Goal: Information Seeking & Learning: Check status

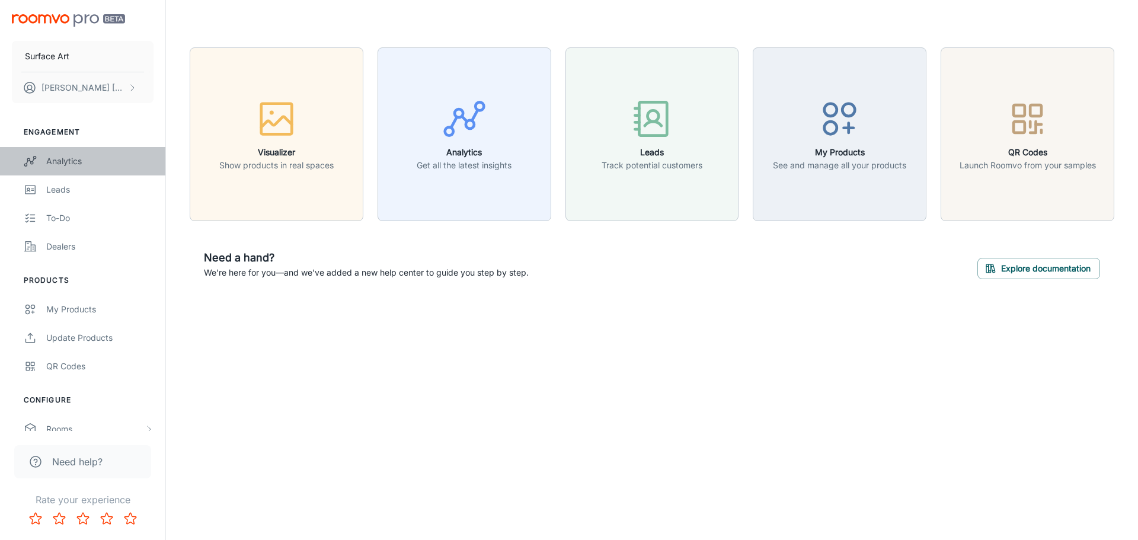
click at [113, 161] on div "Analytics" at bounding box center [99, 161] width 107 height 13
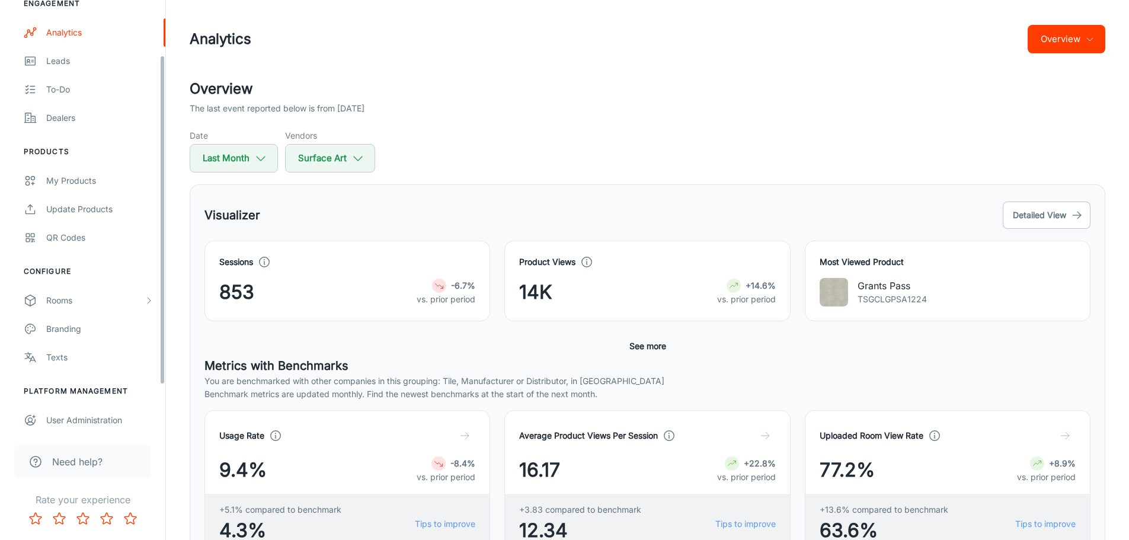
scroll to position [132, 0]
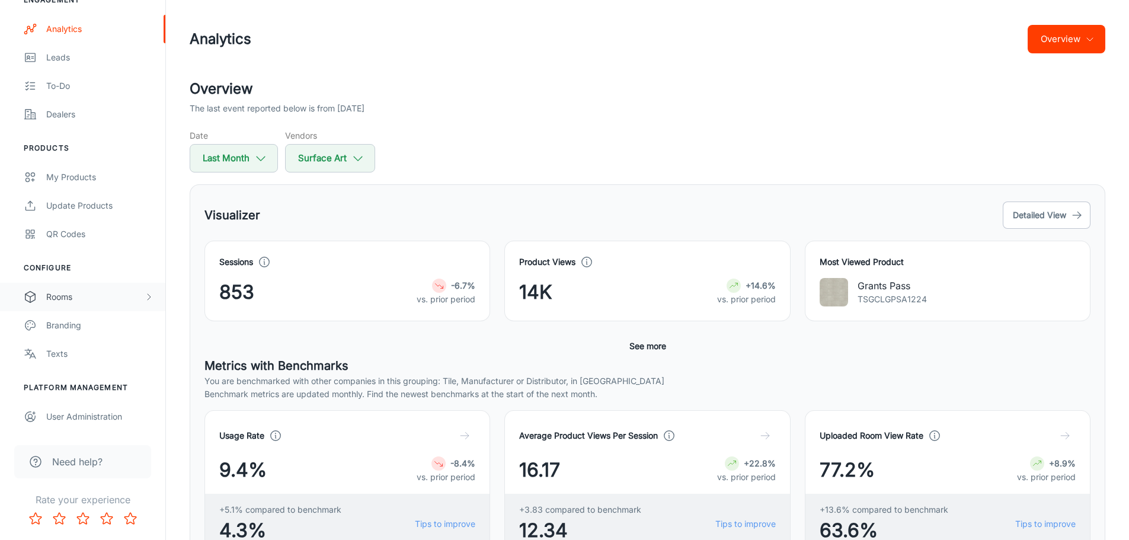
click at [70, 290] on div "Rooms" at bounding box center [95, 296] width 98 height 13
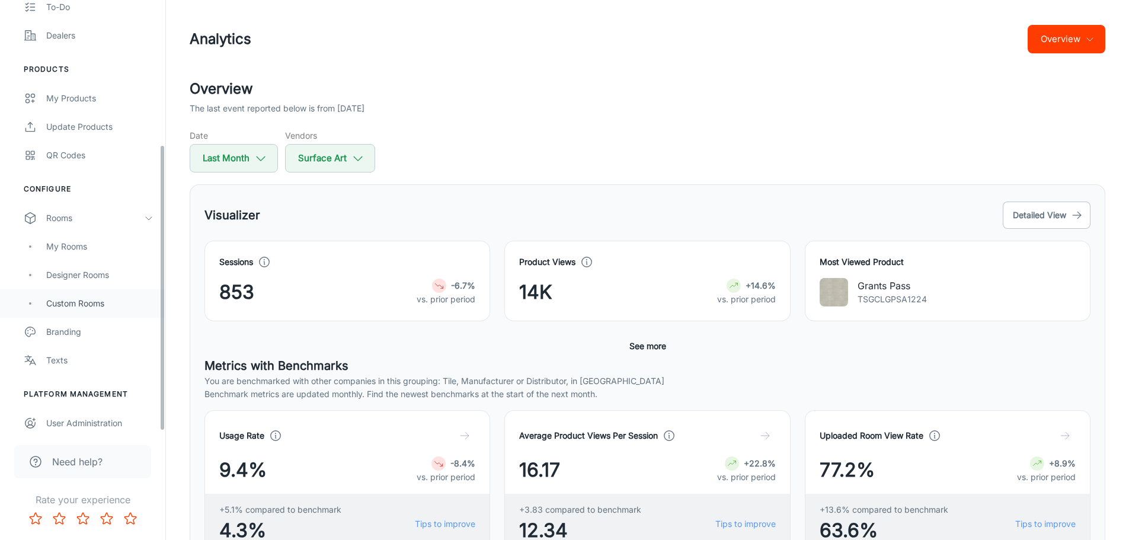
scroll to position [218, 0]
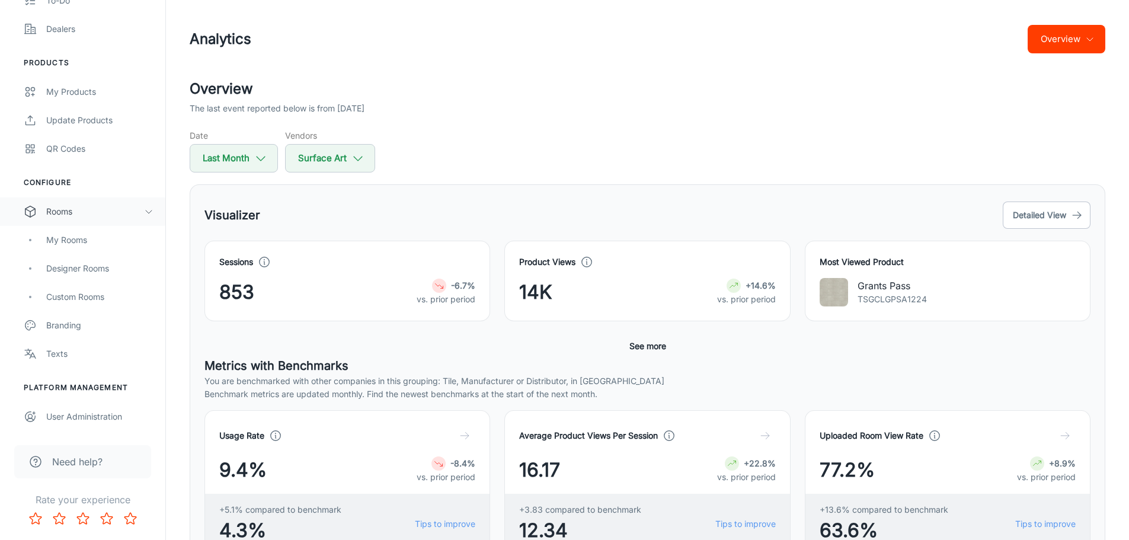
click at [79, 209] on div "Rooms" at bounding box center [95, 211] width 98 height 13
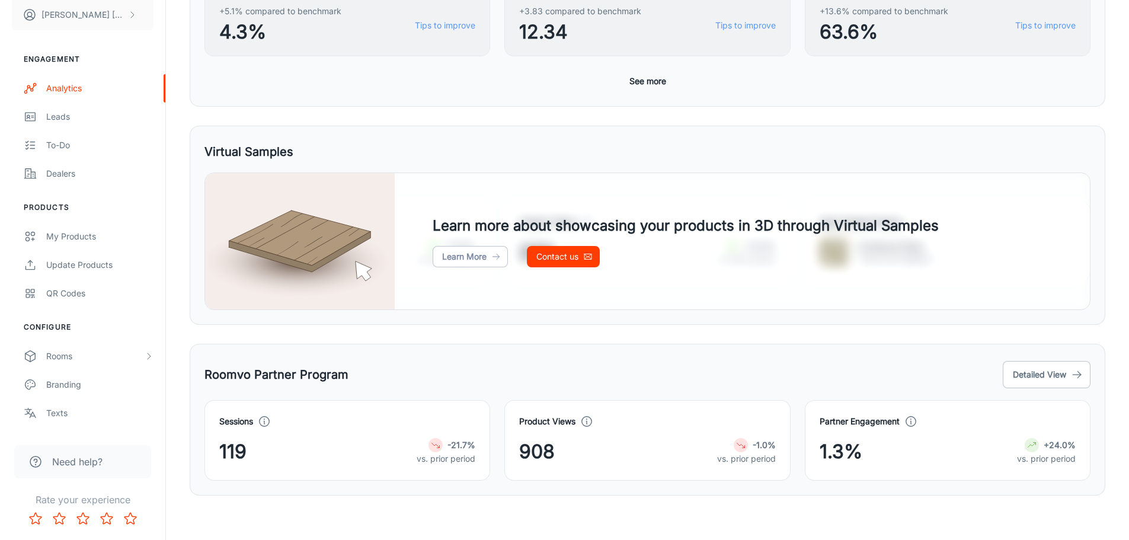
scroll to position [501, 0]
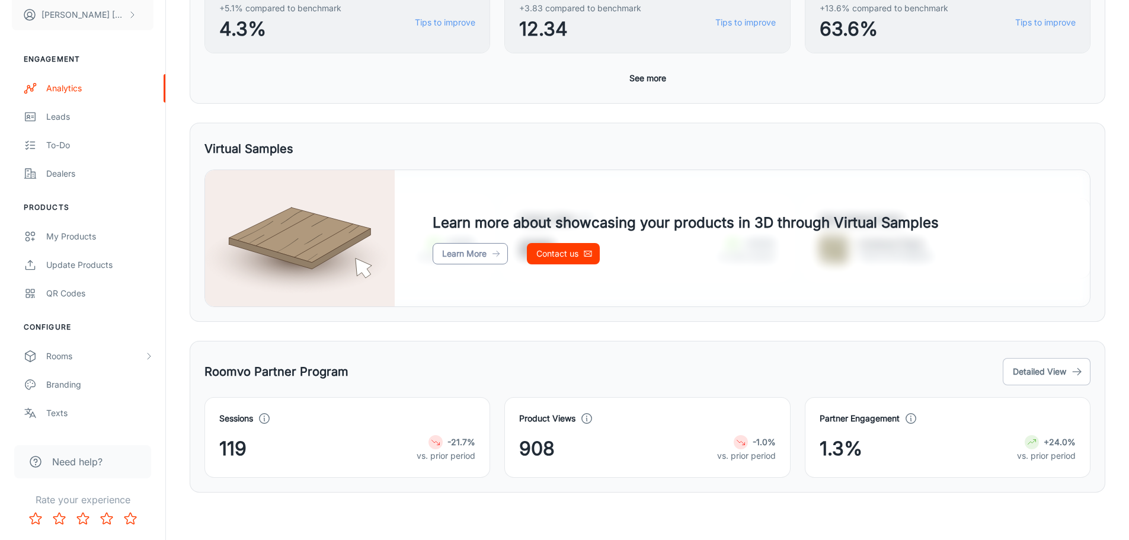
click at [486, 249] on link "Learn More" at bounding box center [470, 253] width 75 height 21
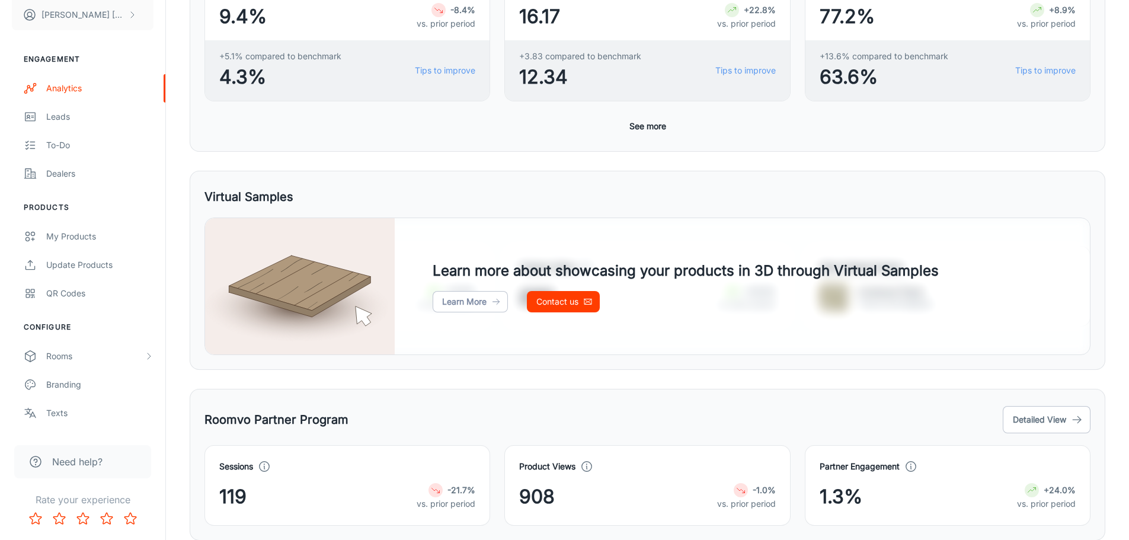
scroll to position [324, 0]
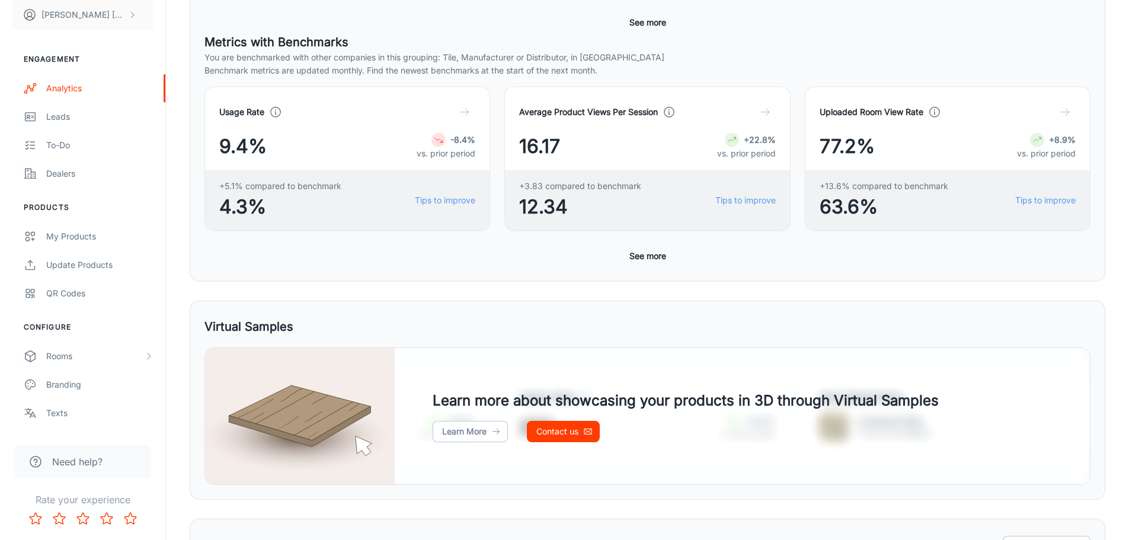
click at [645, 250] on button "See more" at bounding box center [648, 255] width 46 height 21
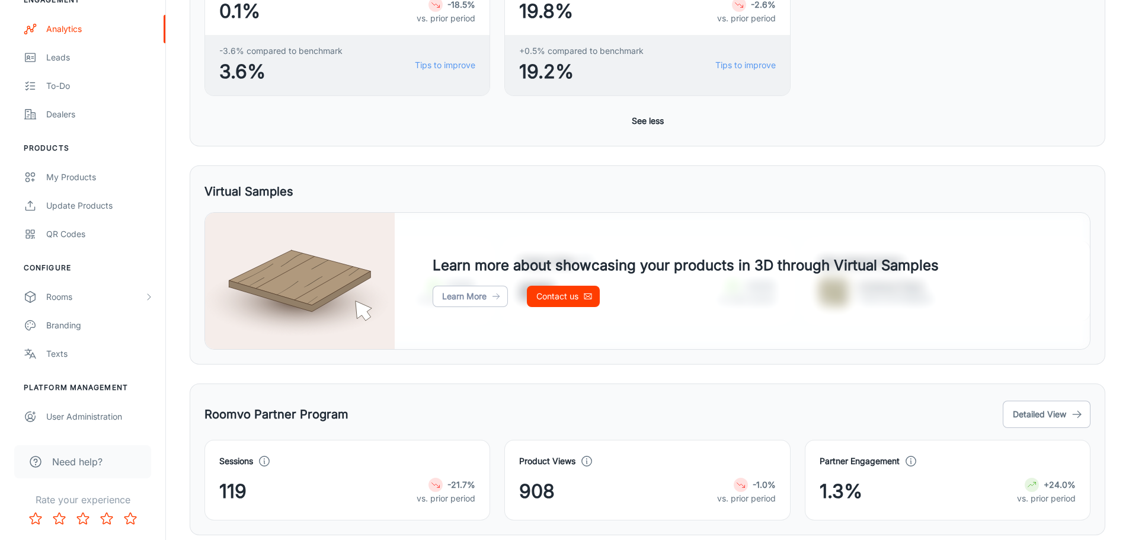
scroll to position [819, 0]
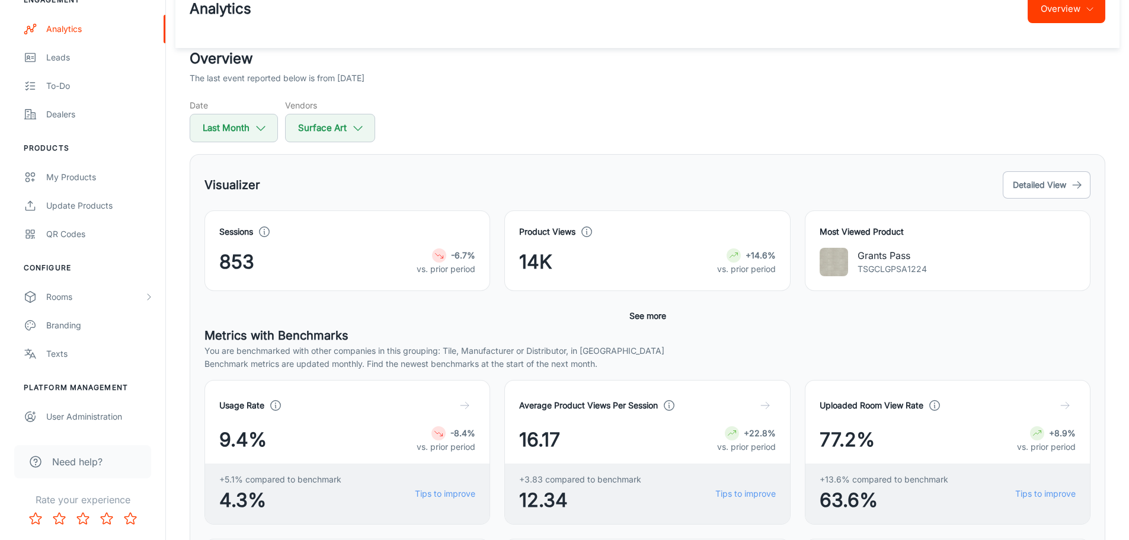
scroll to position [59, 0]
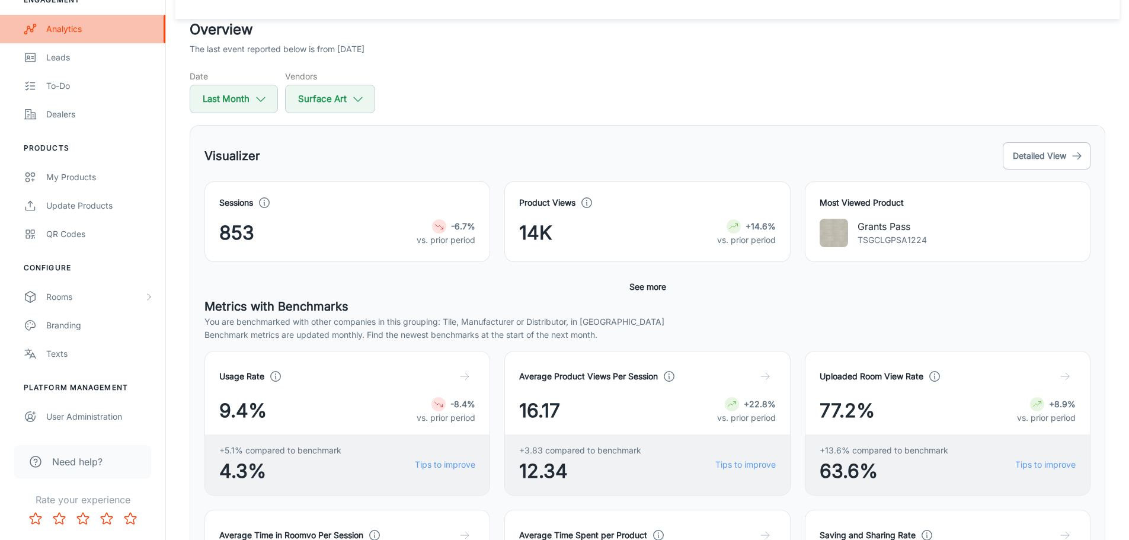
click at [69, 41] on link "Analytics" at bounding box center [82, 29] width 165 height 28
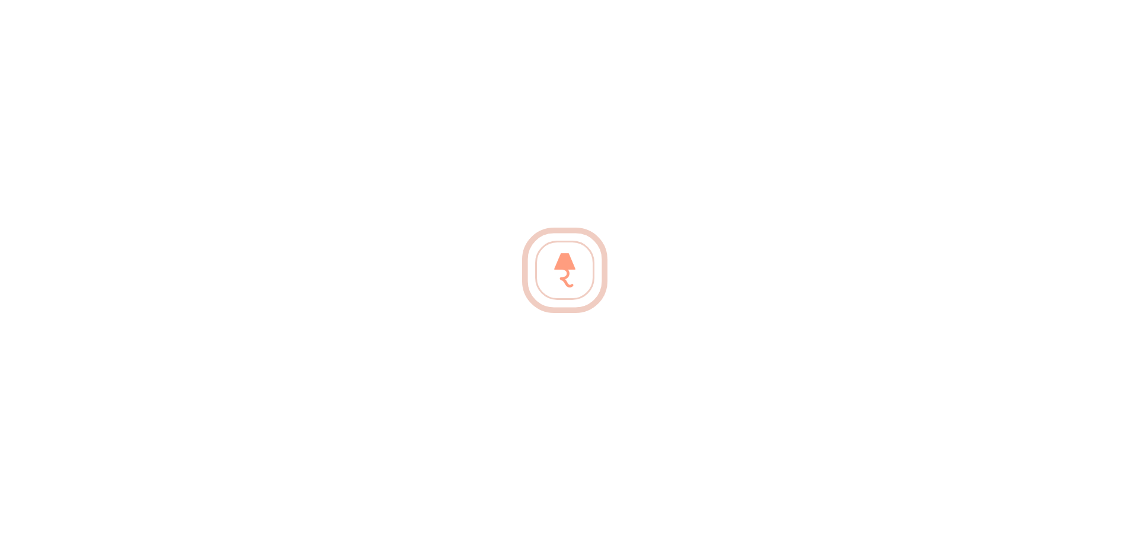
scroll to position [0, 0]
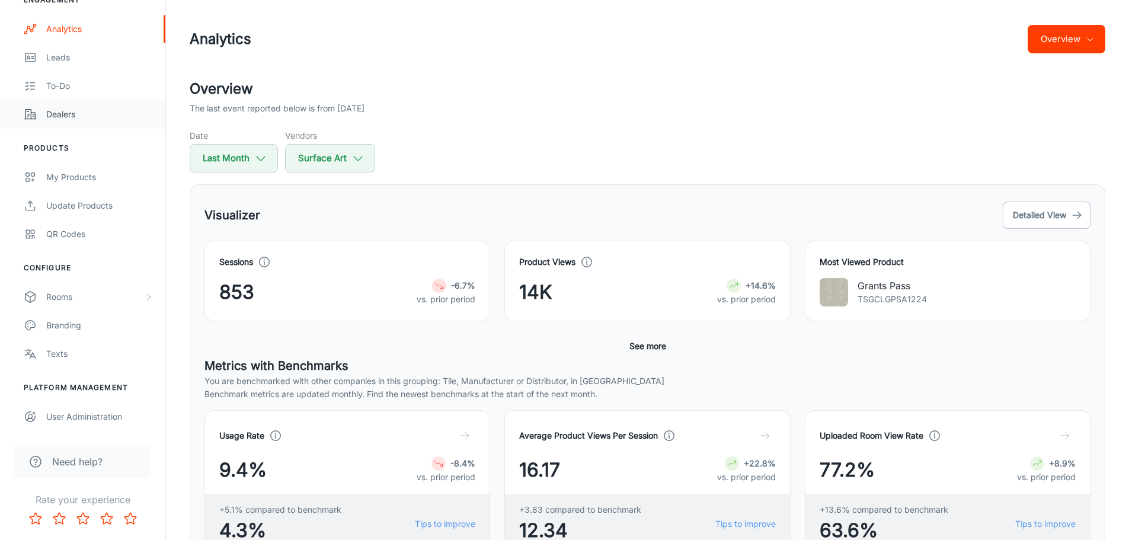
click at [62, 115] on div "Dealers" at bounding box center [99, 114] width 107 height 13
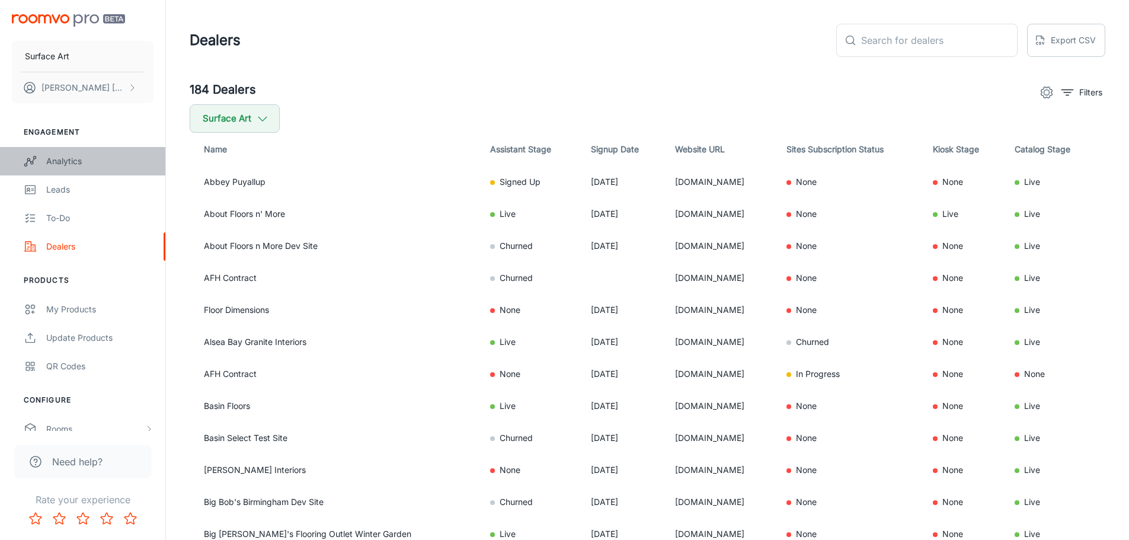
click at [71, 153] on link "Analytics" at bounding box center [82, 161] width 165 height 28
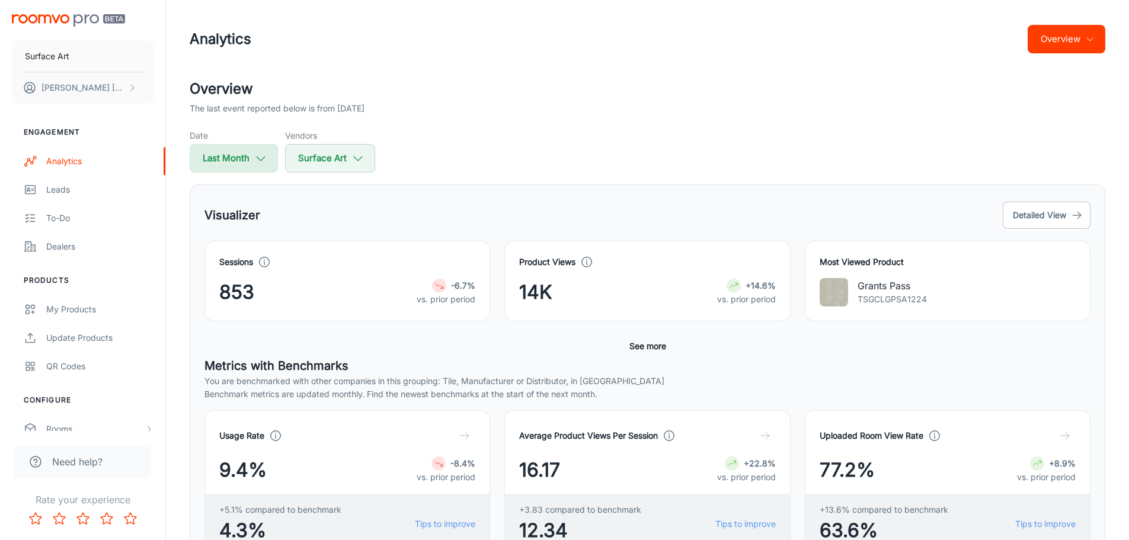
click at [255, 164] on button "Last Month" at bounding box center [234, 158] width 88 height 28
select select "7"
select select "2025"
select select "7"
select select "2025"
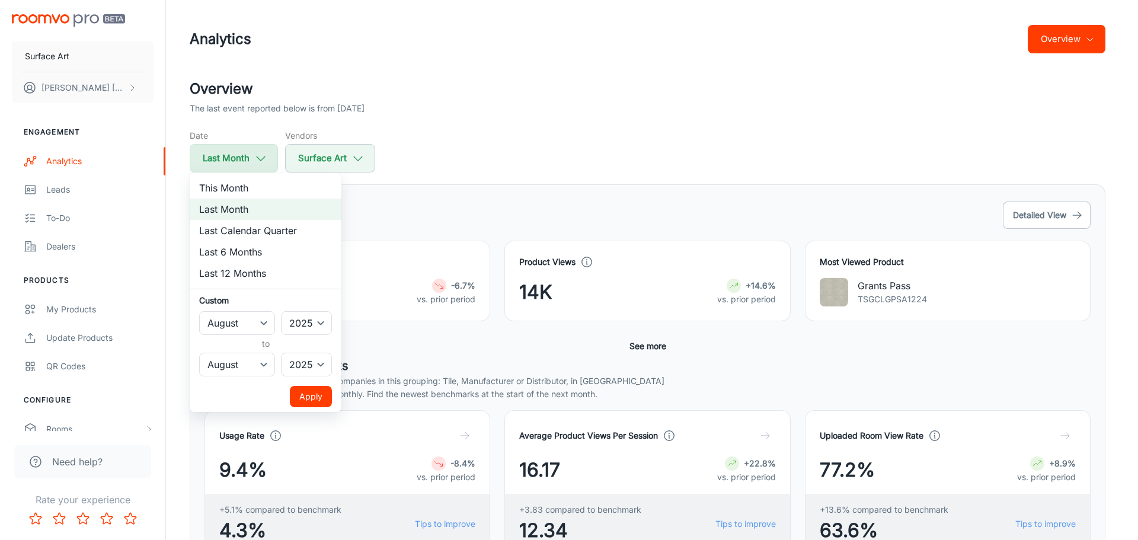
click at [255, 164] on div at bounding box center [569, 270] width 1138 height 540
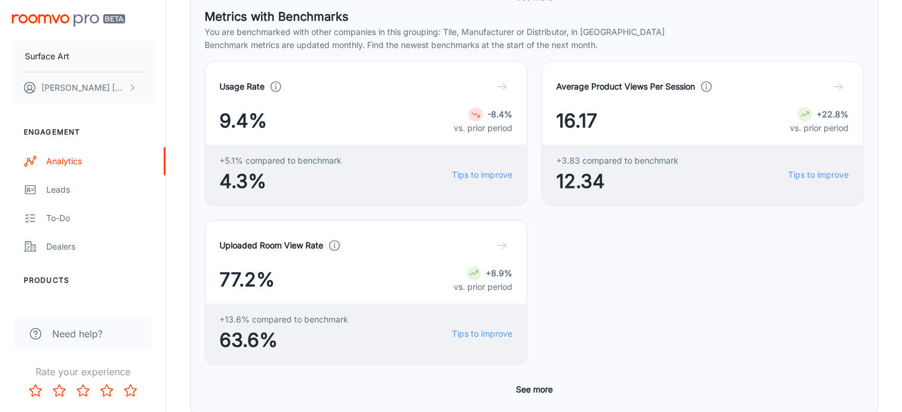
scroll to position [356, 0]
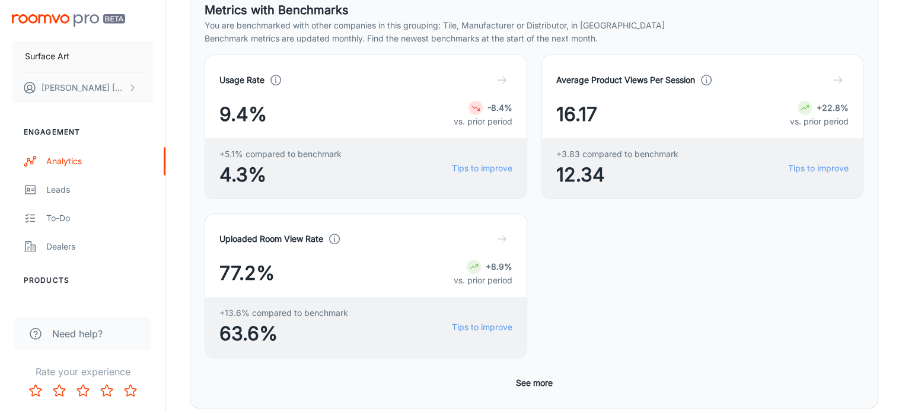
click at [548, 372] on button "See more" at bounding box center [534, 382] width 46 height 21
